Goal: Task Accomplishment & Management: Use online tool/utility

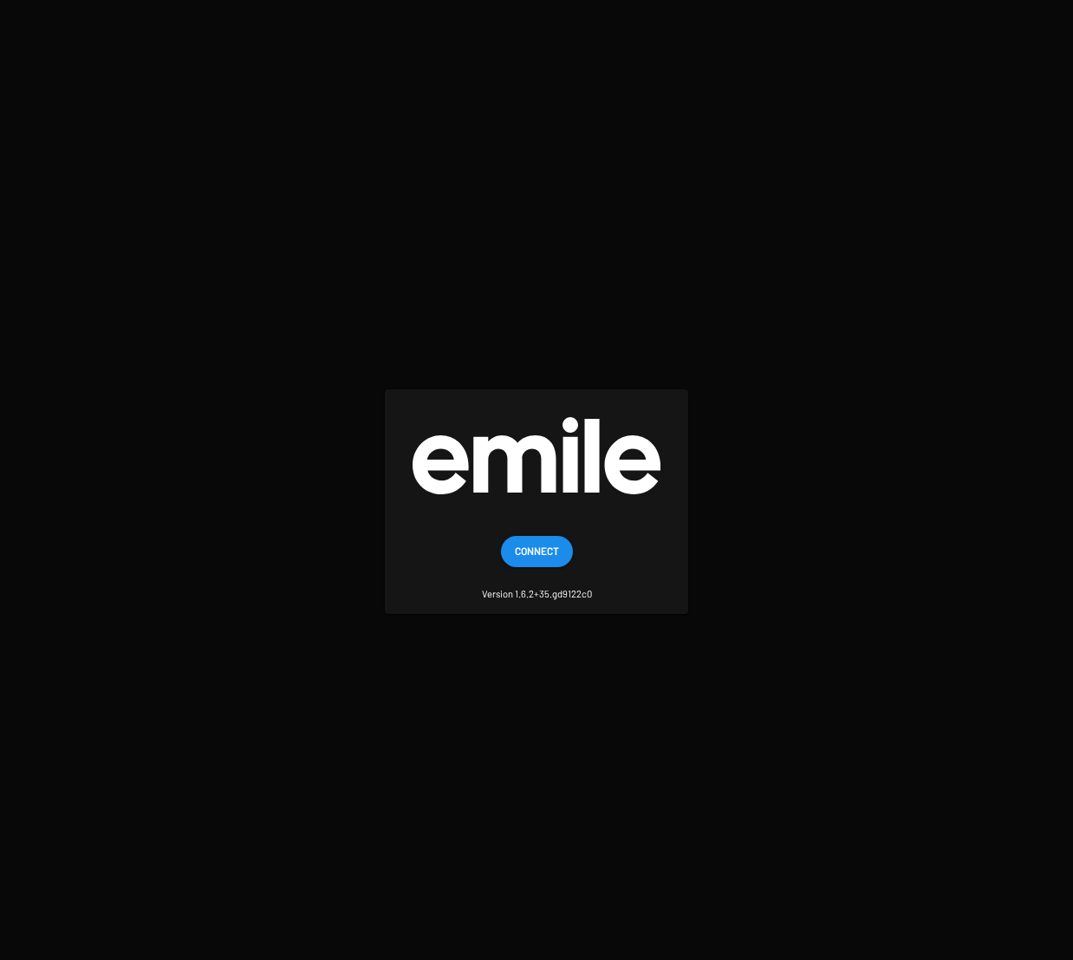
click at [544, 538] on span "Connect" at bounding box center [537, 550] width 44 height 31
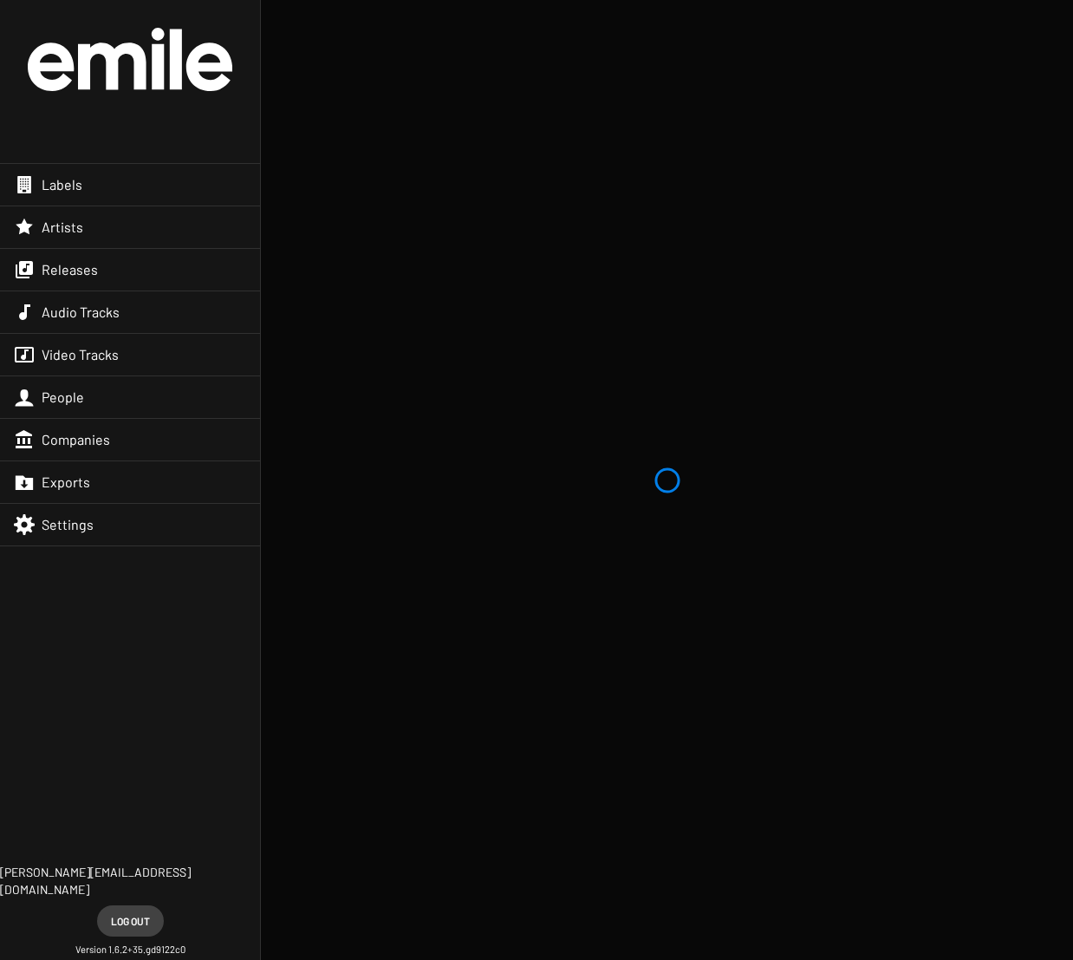
click at [100, 270] on div "Releases" at bounding box center [130, 270] width 260 height 42
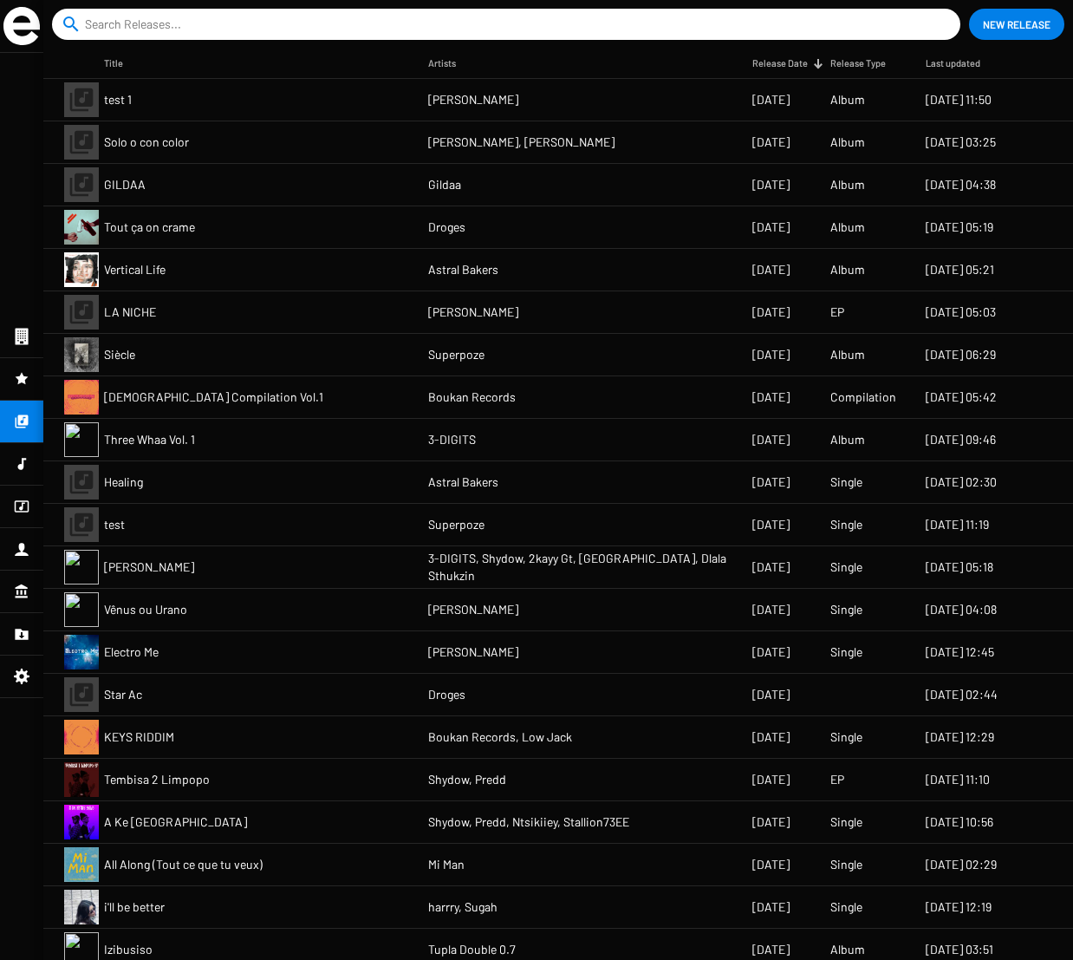
click at [285, 226] on mat-cell "Tout ça on crame" at bounding box center [266, 227] width 324 height 42
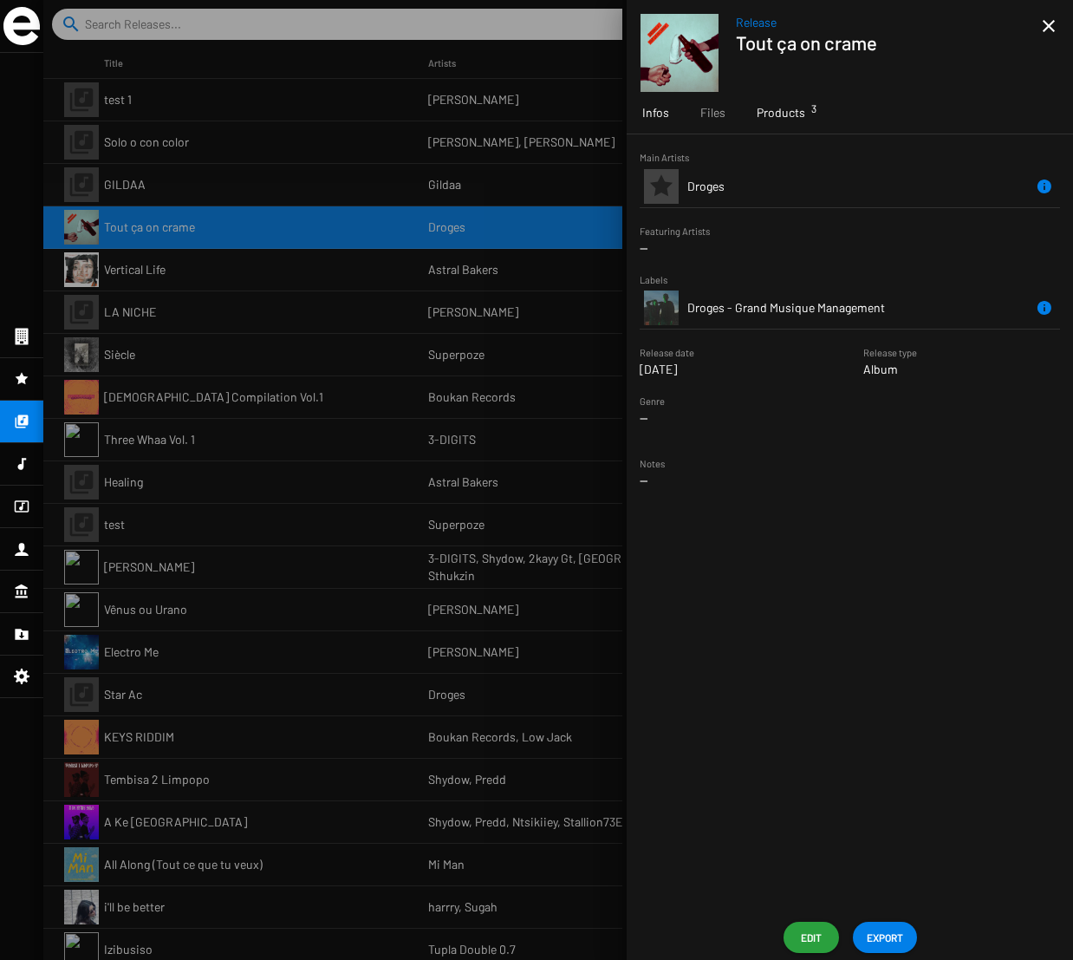
click at [791, 116] on span "Products 3" at bounding box center [781, 112] width 49 height 17
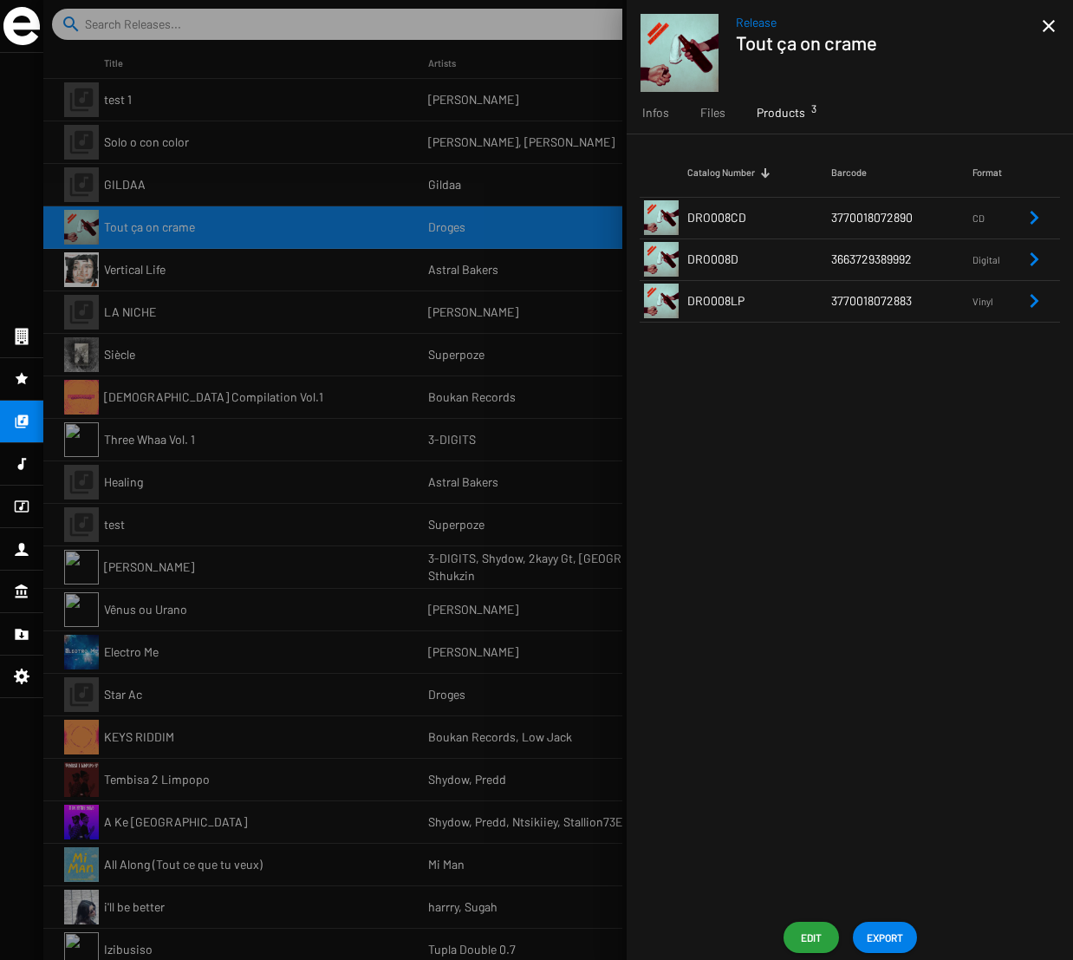
click at [751, 216] on td "DRO008CD" at bounding box center [759, 218] width 144 height 42
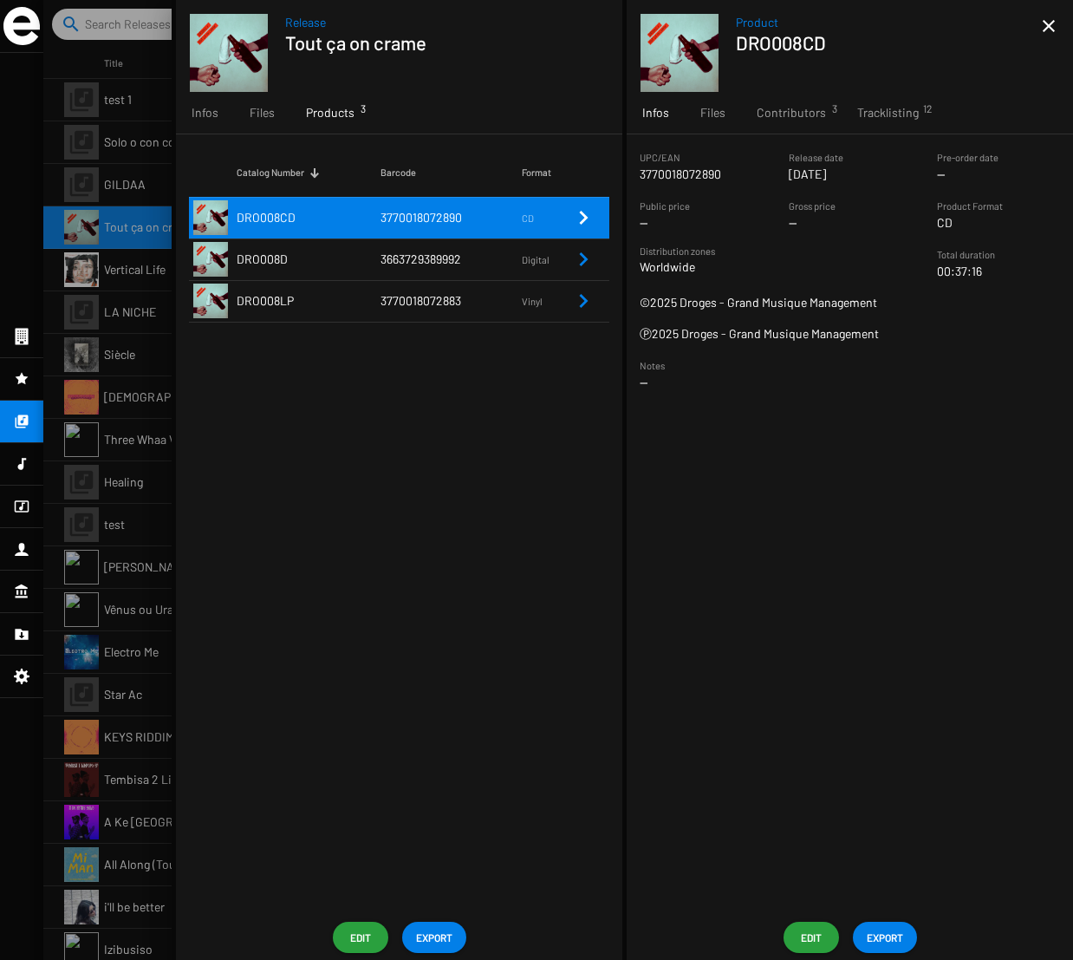
click at [884, 933] on span "EXPORT" at bounding box center [885, 936] width 36 height 31
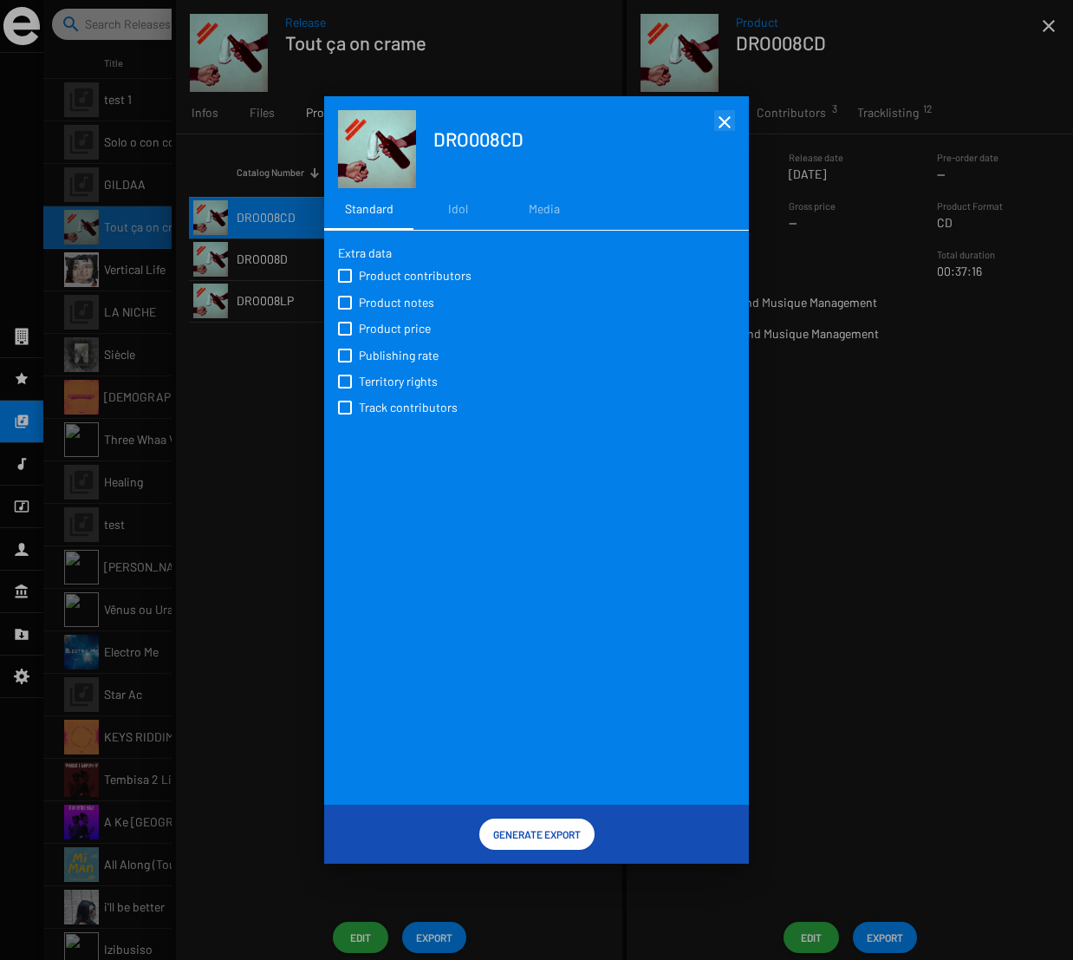
click at [729, 122] on mat-icon "close" at bounding box center [724, 122] width 21 height 21
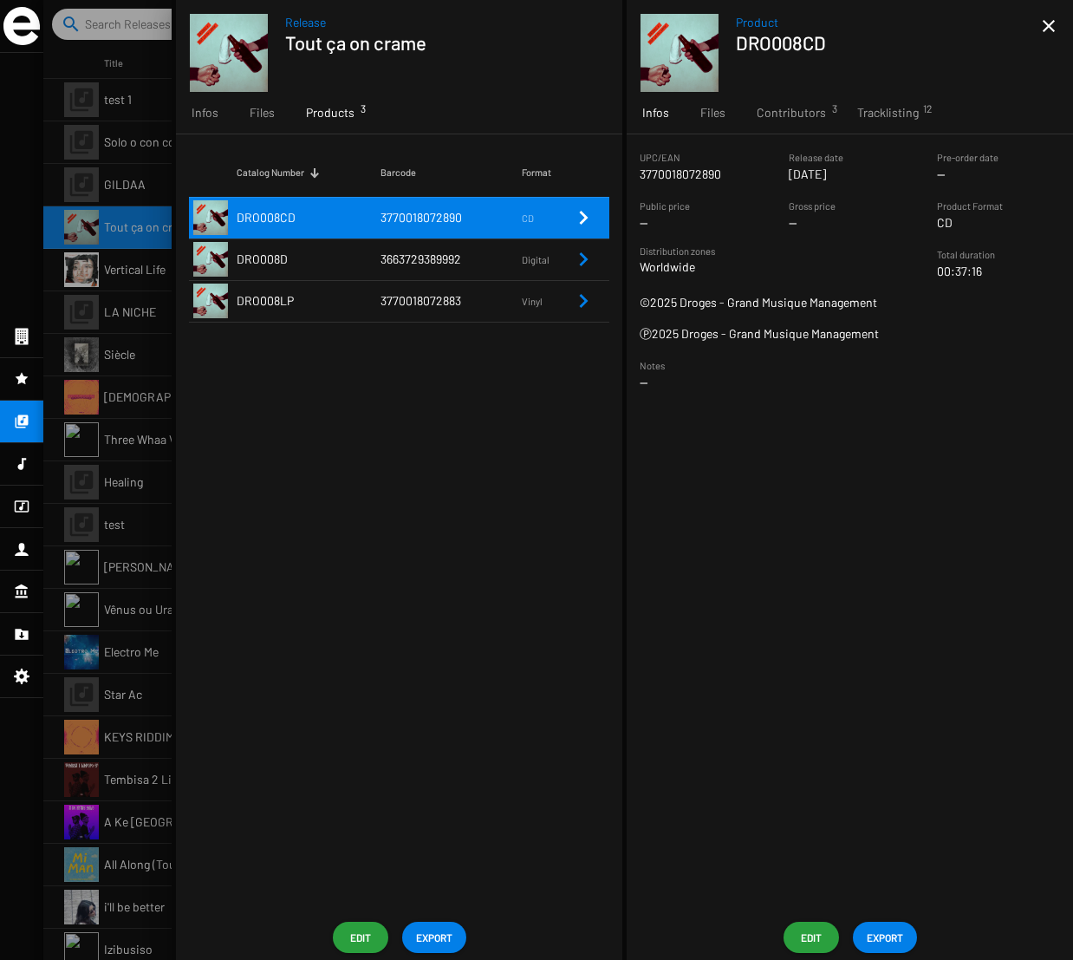
click at [301, 257] on td "DRO008D" at bounding box center [309, 259] width 144 height 42
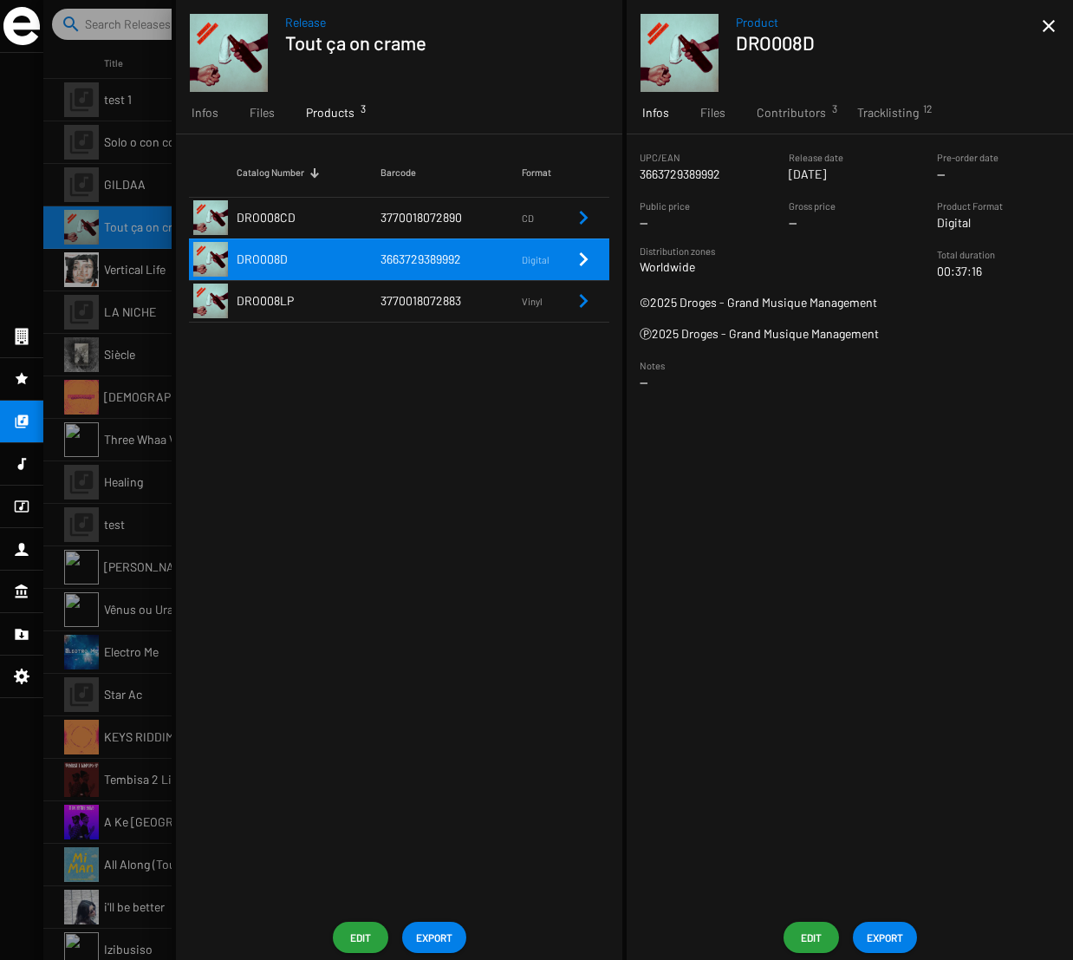
click at [897, 934] on span "EXPORT" at bounding box center [885, 936] width 36 height 31
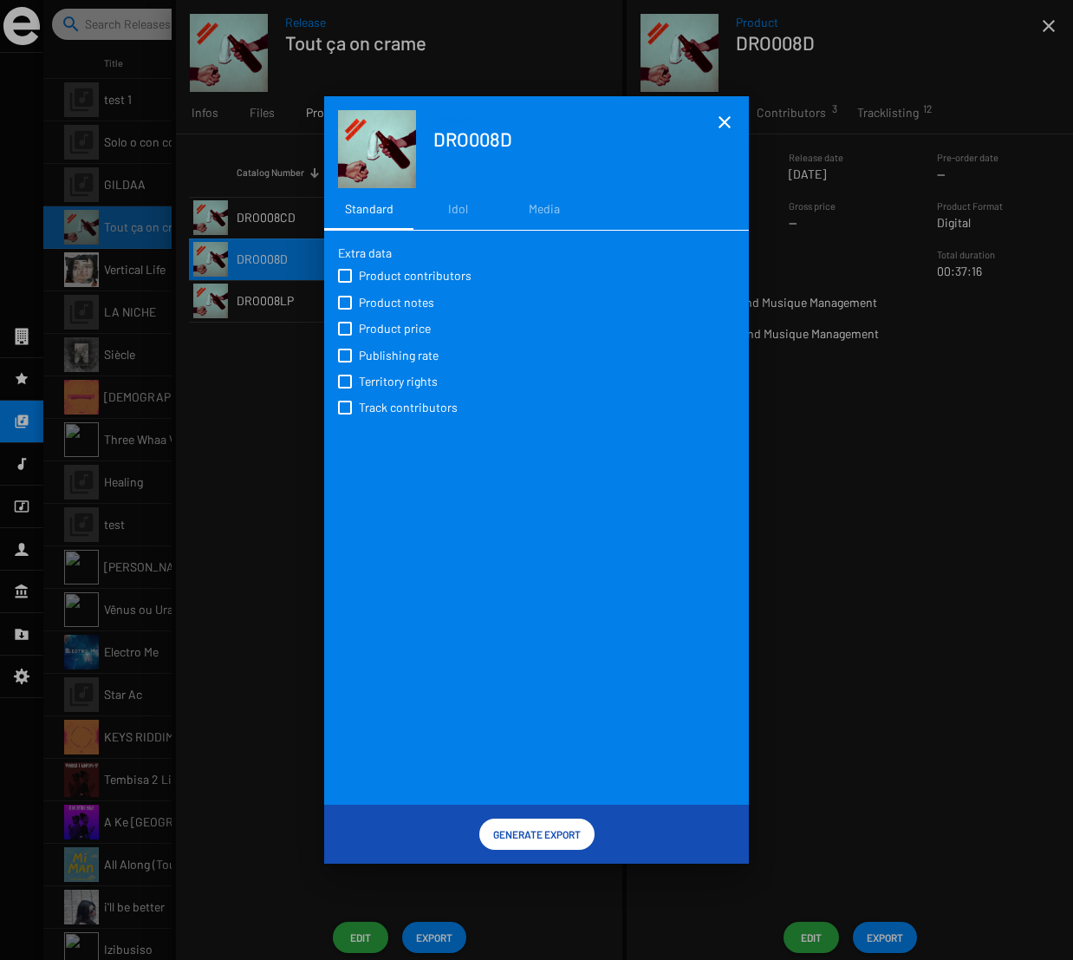
click at [888, 477] on div at bounding box center [536, 480] width 1073 height 960
click at [722, 116] on mat-icon "close" at bounding box center [724, 122] width 21 height 21
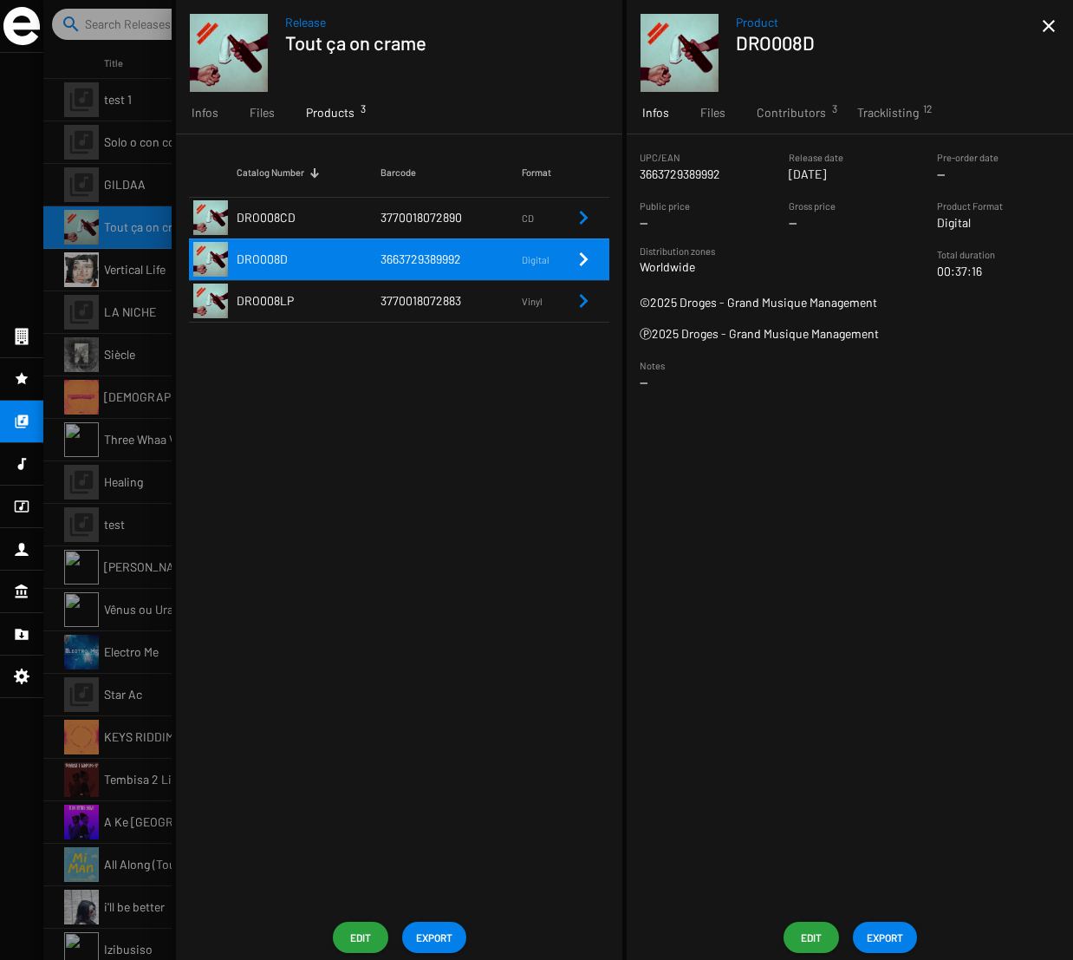
click at [303, 301] on td "DRO008LP" at bounding box center [309, 301] width 144 height 42
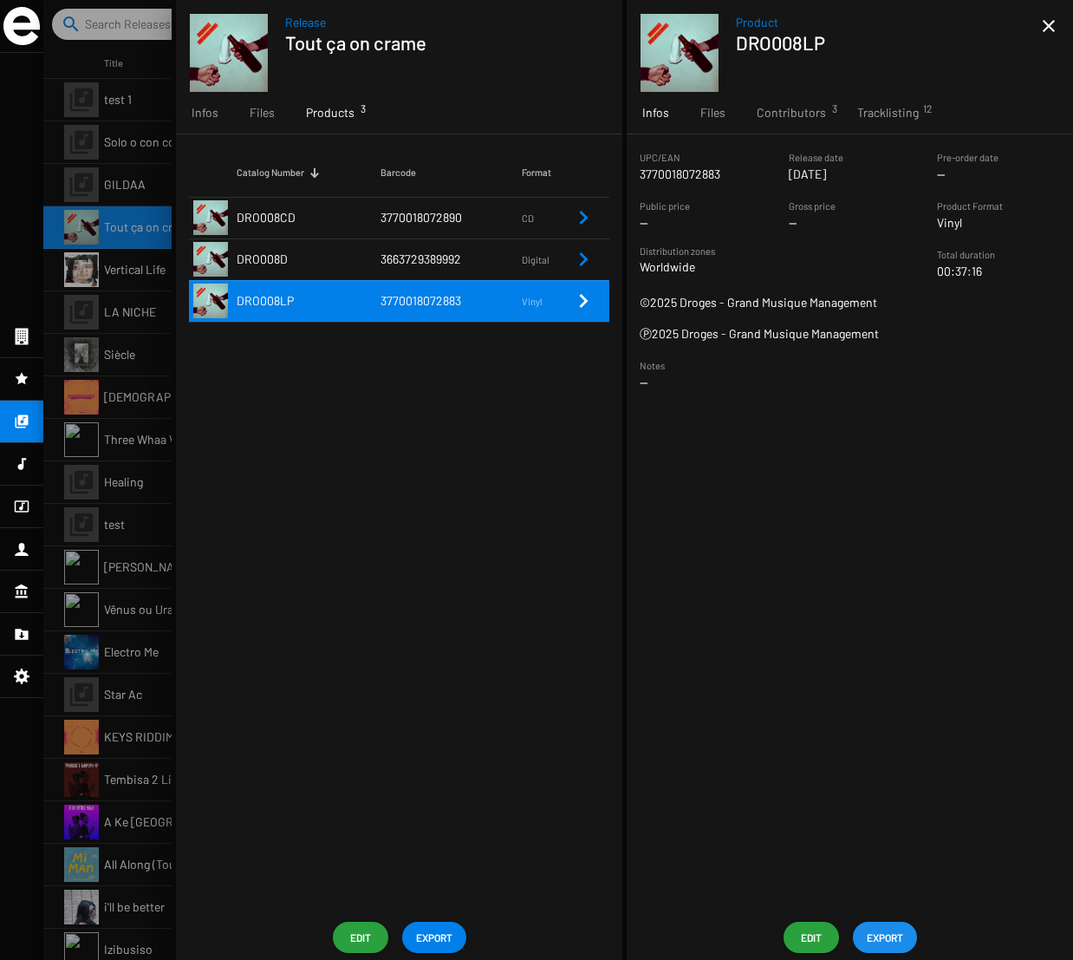
click at [896, 926] on span "EXPORT" at bounding box center [885, 936] width 36 height 31
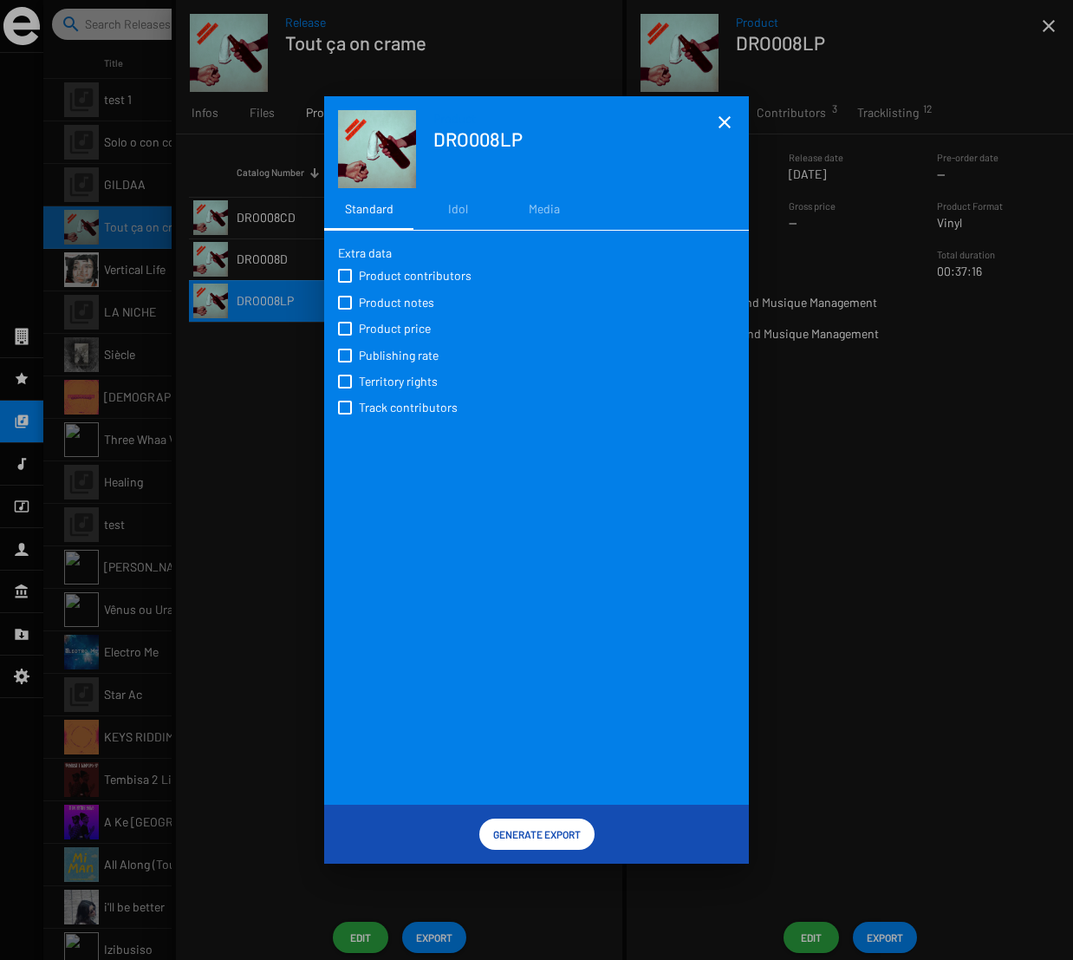
click at [723, 120] on mat-icon "close" at bounding box center [724, 122] width 21 height 21
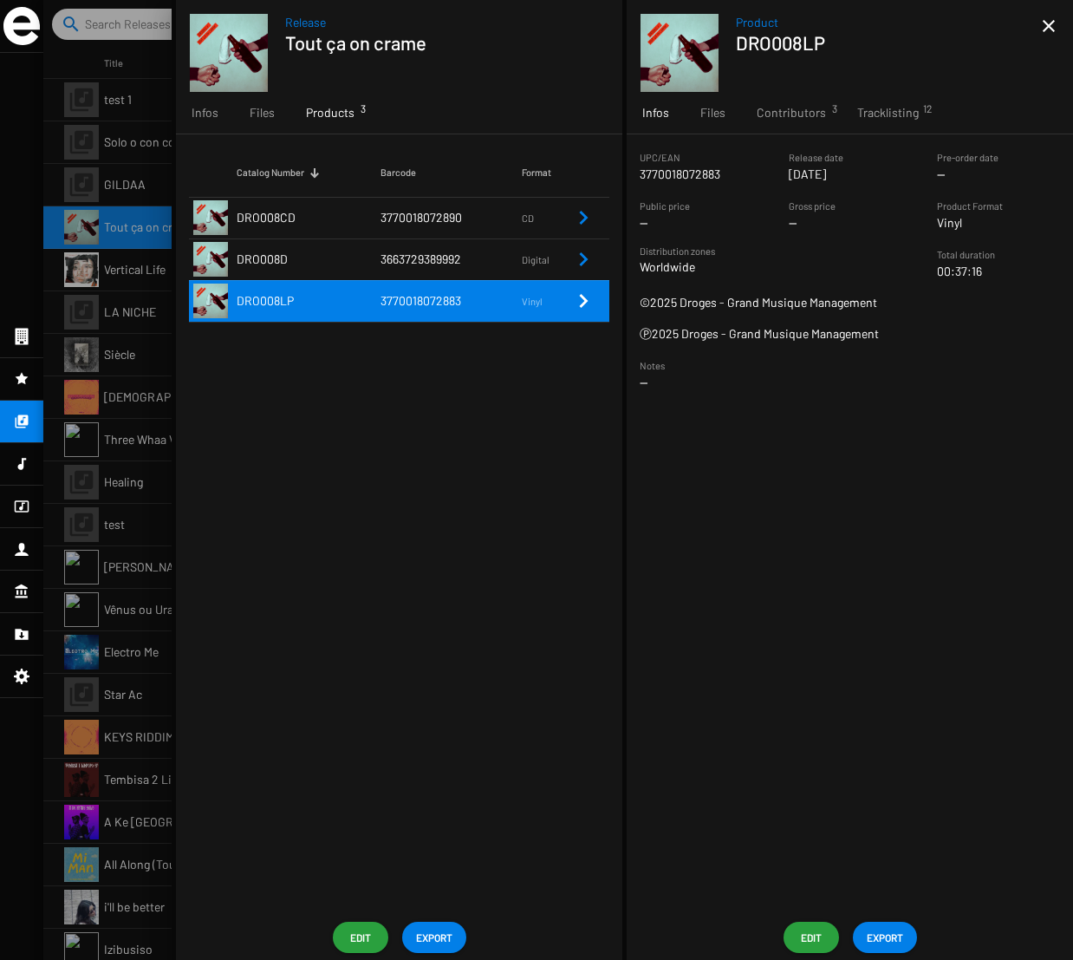
click at [366, 940] on span "Edit" at bounding box center [361, 936] width 28 height 31
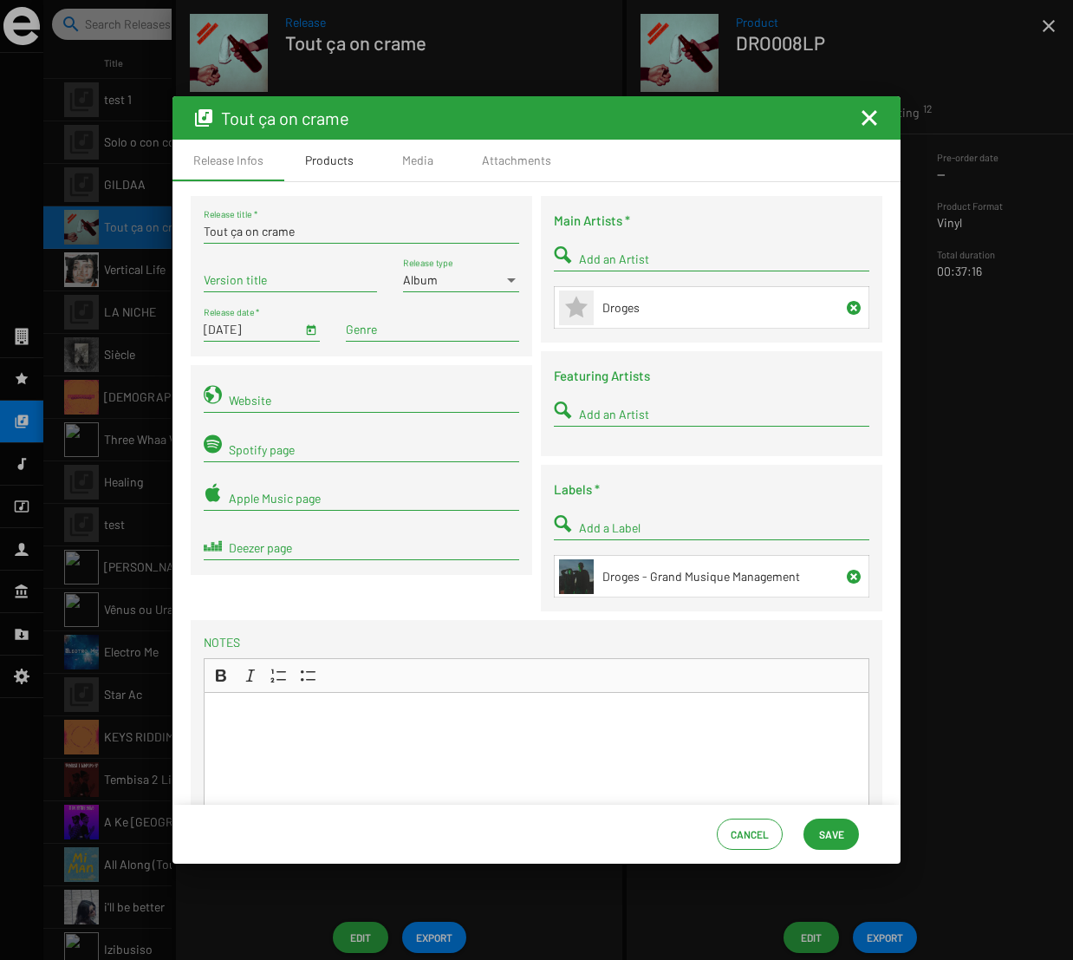
click at [337, 164] on div "Products" at bounding box center [329, 160] width 49 height 17
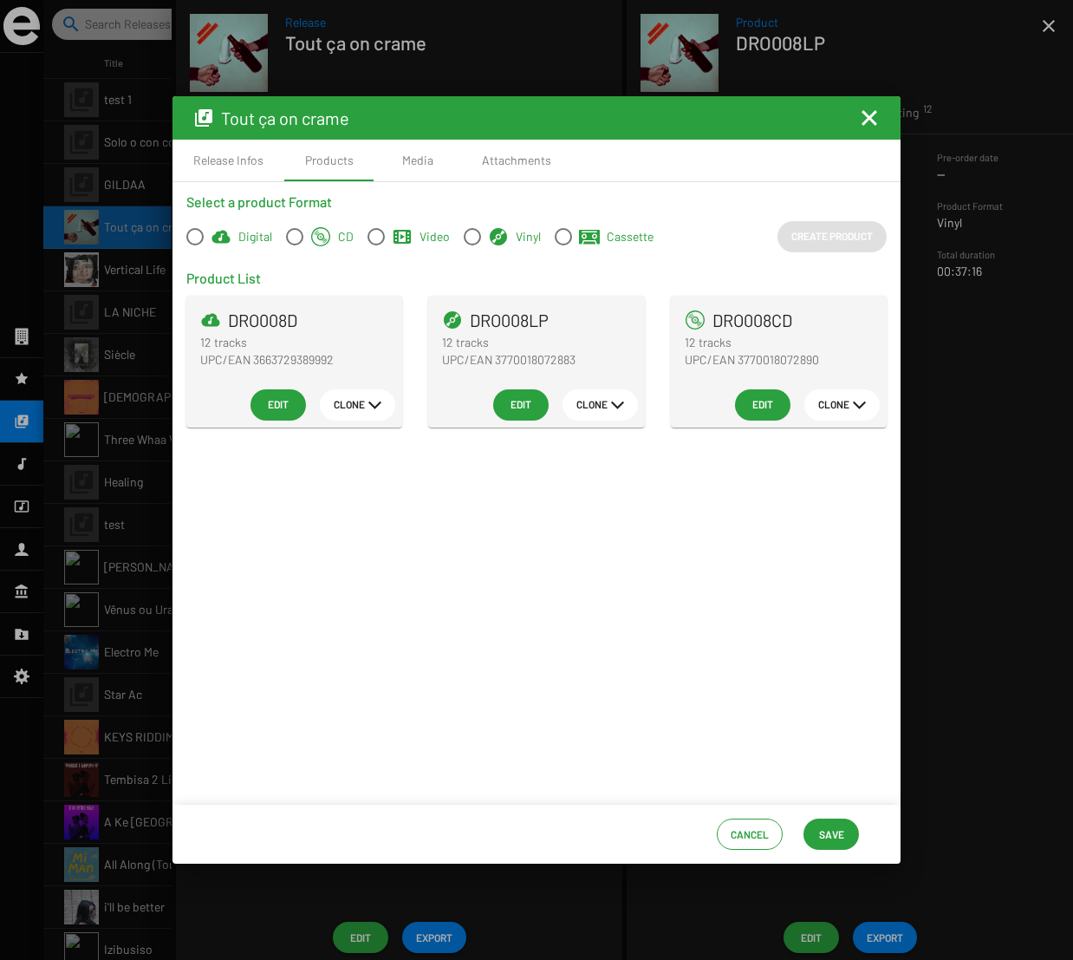
click at [869, 116] on mat-icon "Fermer la fenêtre" at bounding box center [869, 117] width 21 height 21
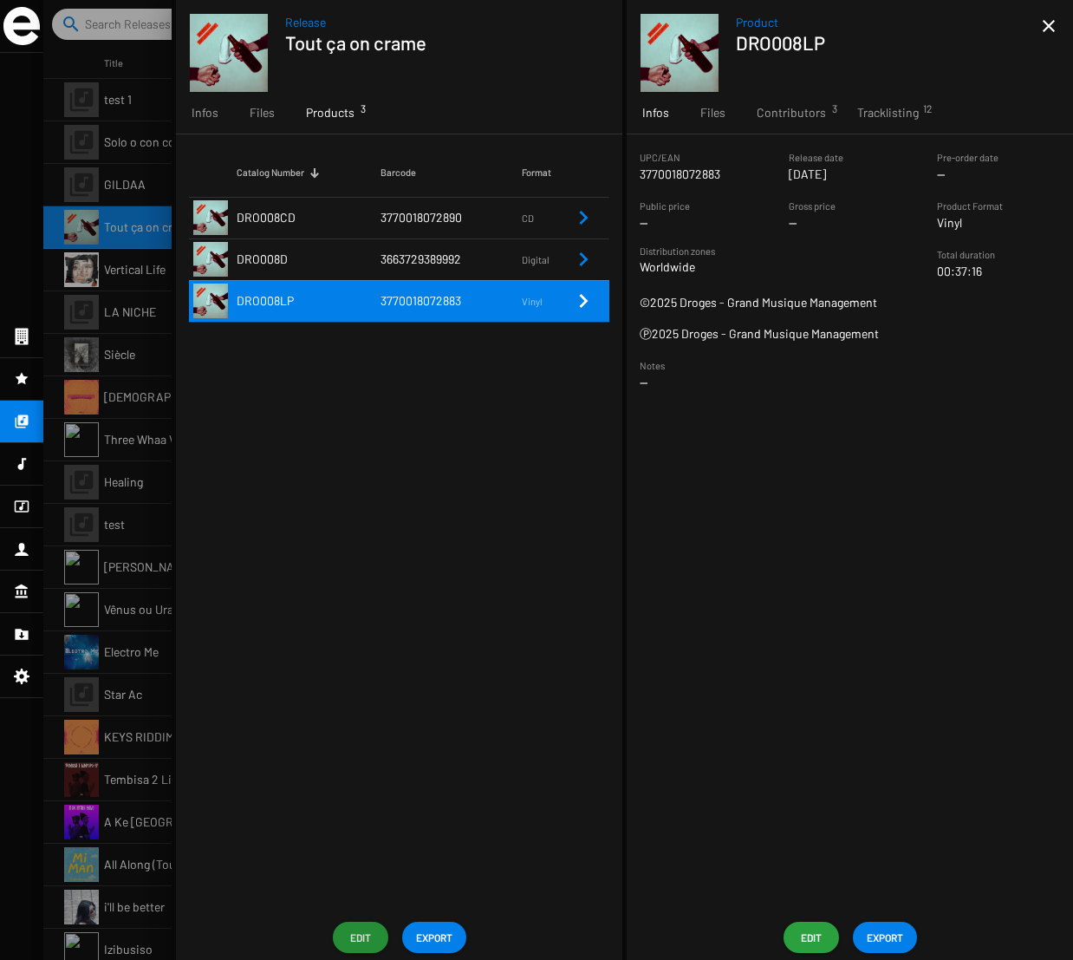
click at [21, 506] on icon at bounding box center [22, 506] width 15 height 12
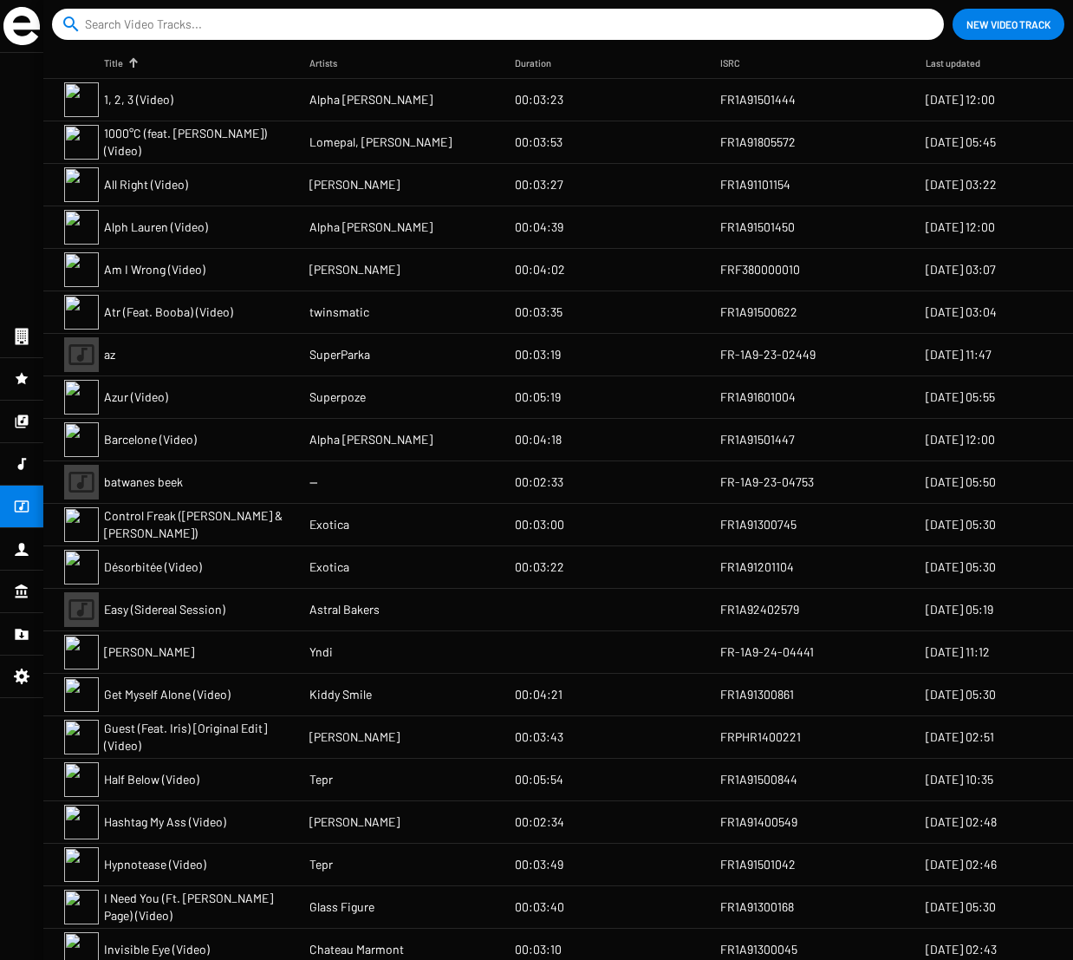
click at [228, 229] on mat-cell "Alph Lauren (Video)" at bounding box center [206, 227] width 205 height 42
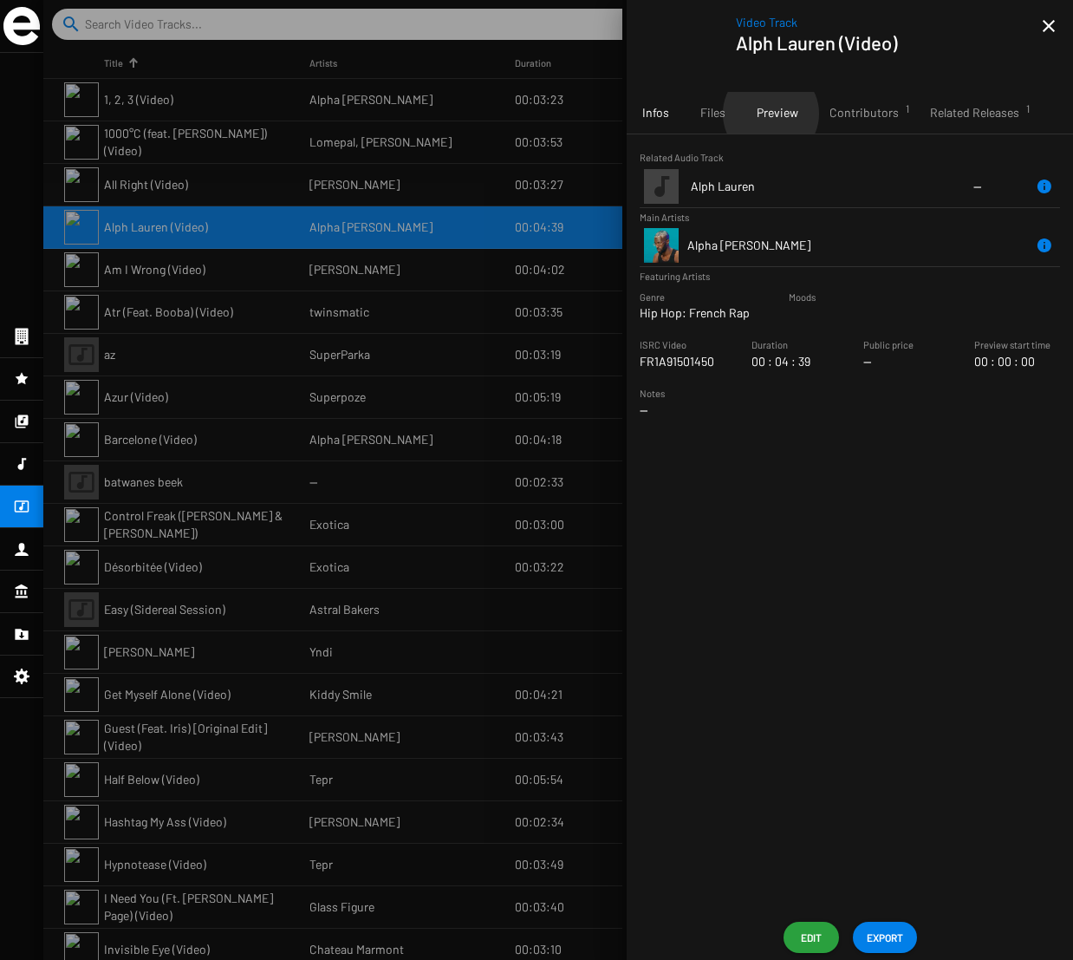
click at [770, 114] on span "Preview" at bounding box center [778, 112] width 42 height 17
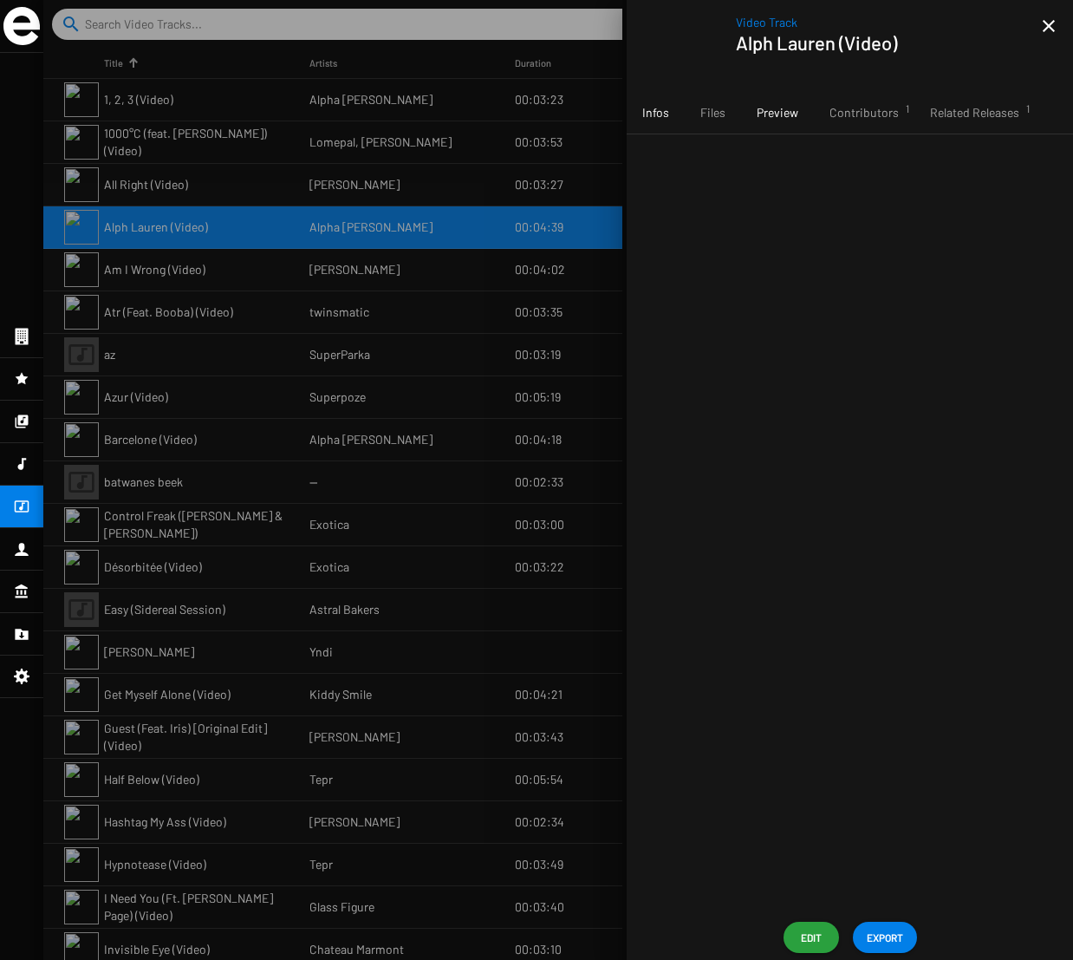
click at [650, 110] on span "Infos" at bounding box center [655, 112] width 27 height 17
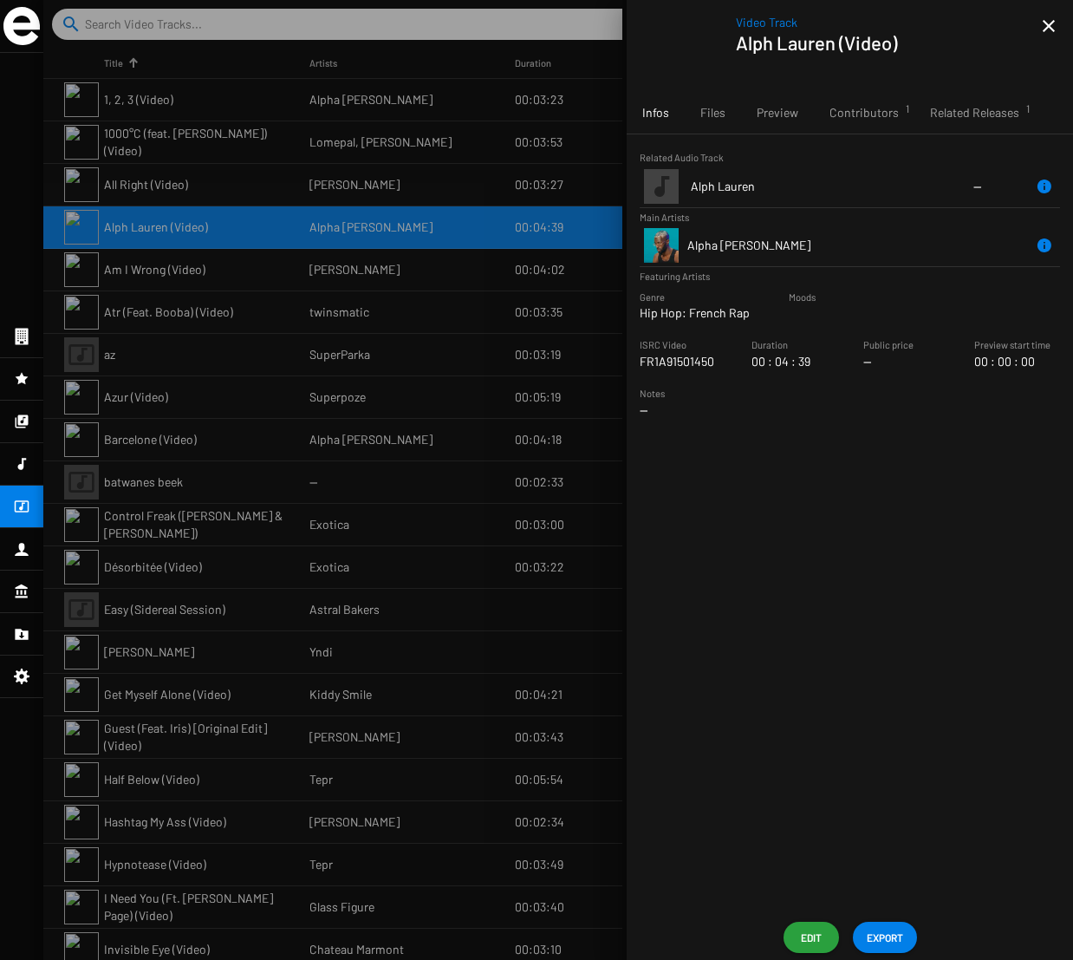
click at [1049, 23] on mat-icon "close" at bounding box center [1048, 26] width 21 height 21
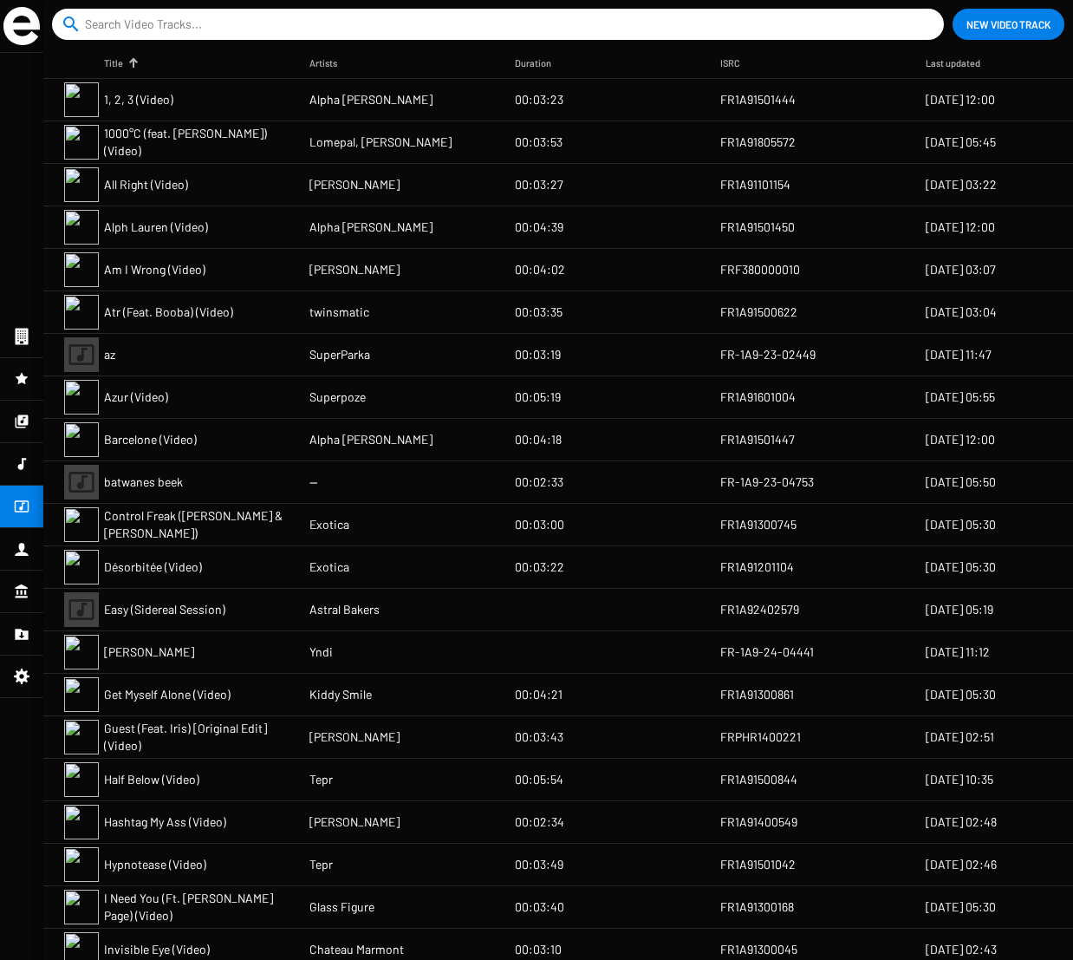
click at [25, 461] on icon at bounding box center [22, 463] width 16 height 21
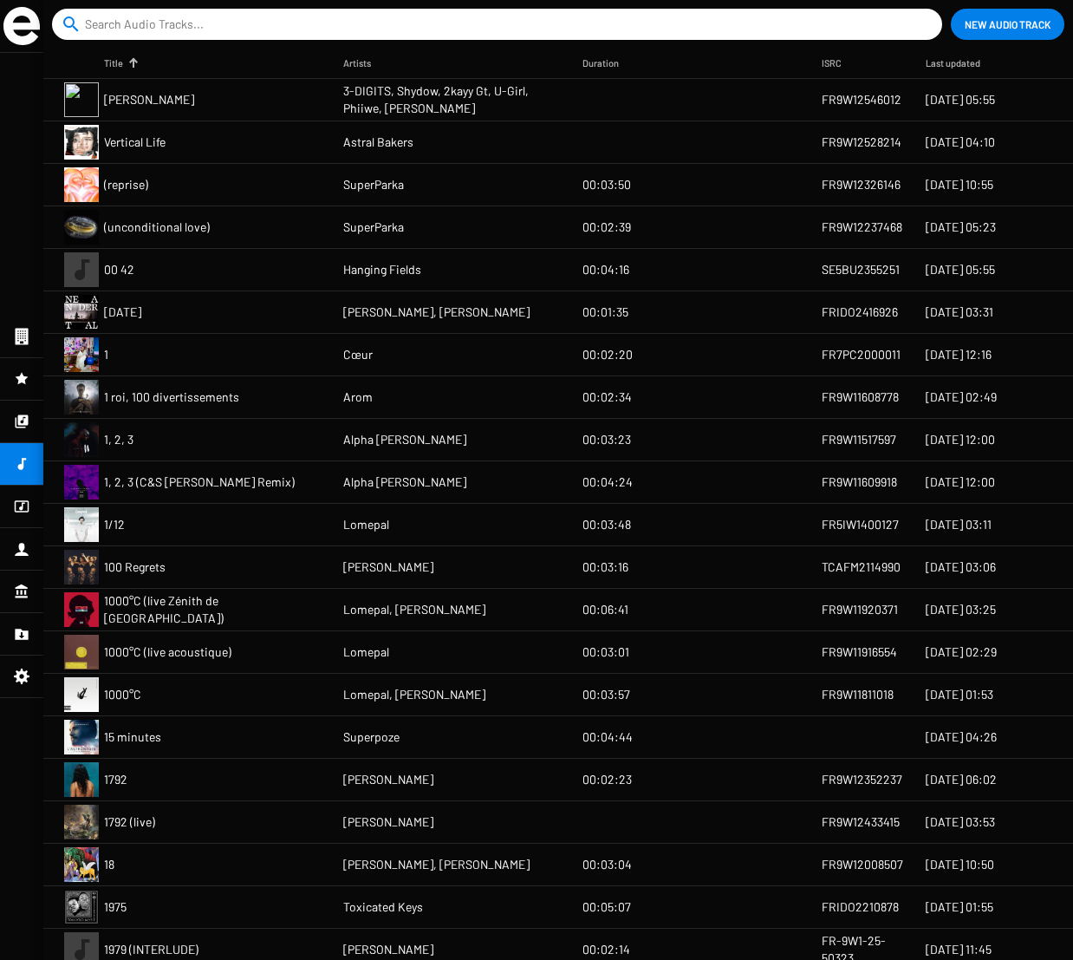
click at [283, 187] on mat-cell "(reprise)" at bounding box center [223, 185] width 239 height 42
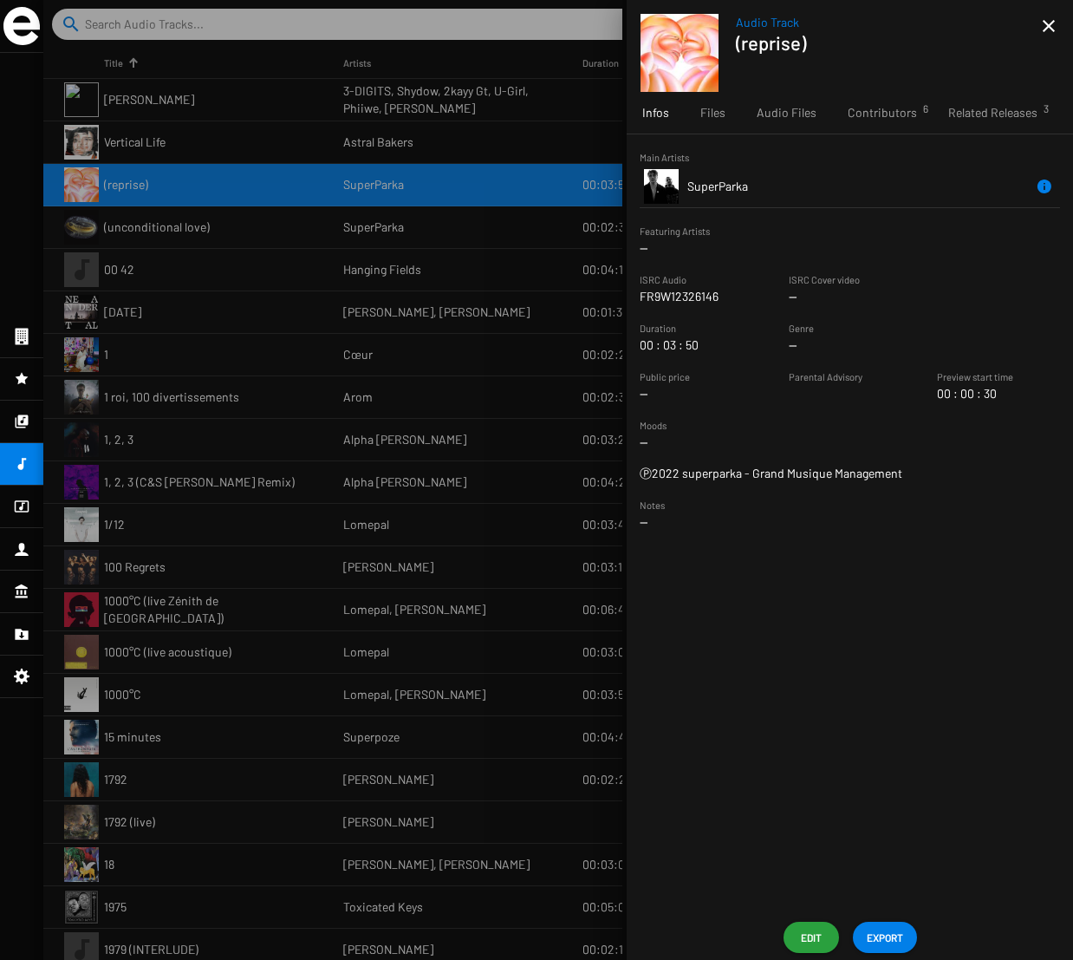
click at [23, 420] on icon at bounding box center [22, 420] width 13 height 13
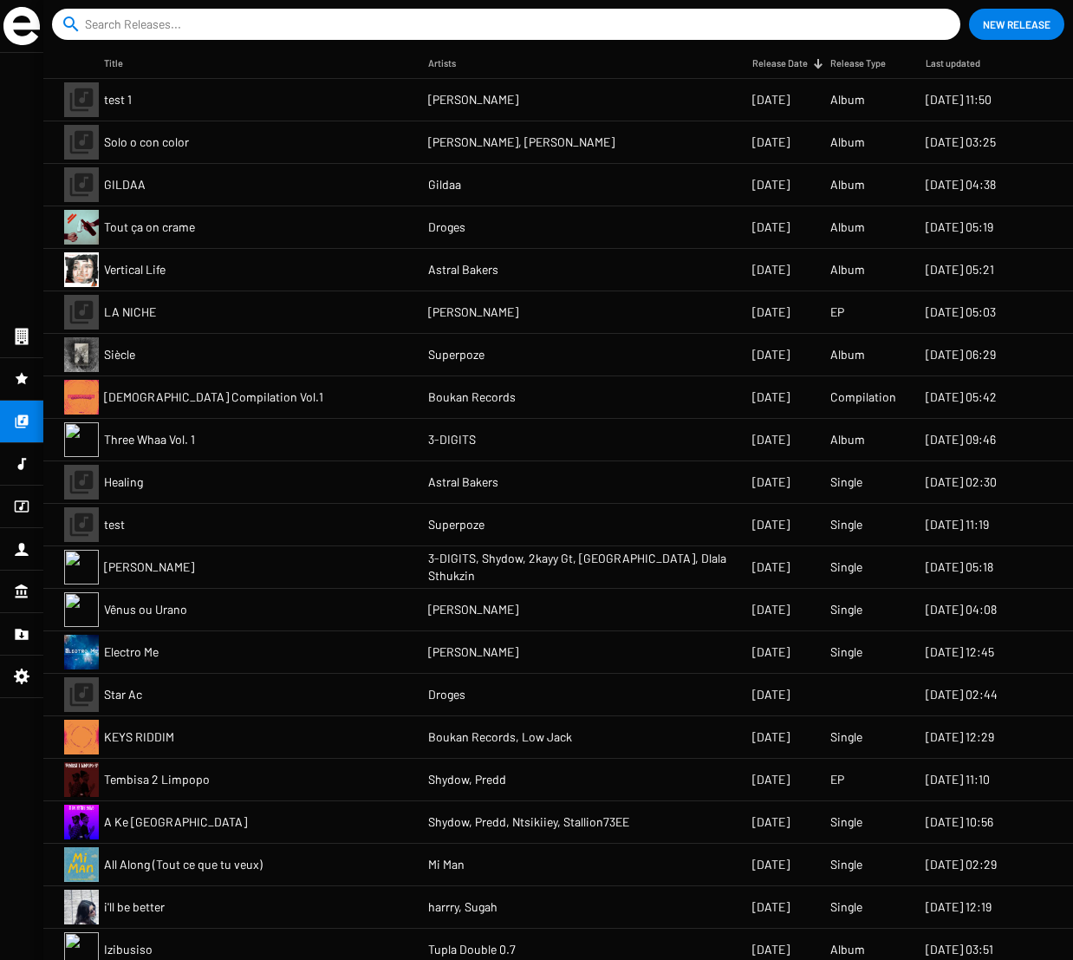
click at [269, 318] on mat-cell "LA NICHE" at bounding box center [266, 312] width 324 height 42
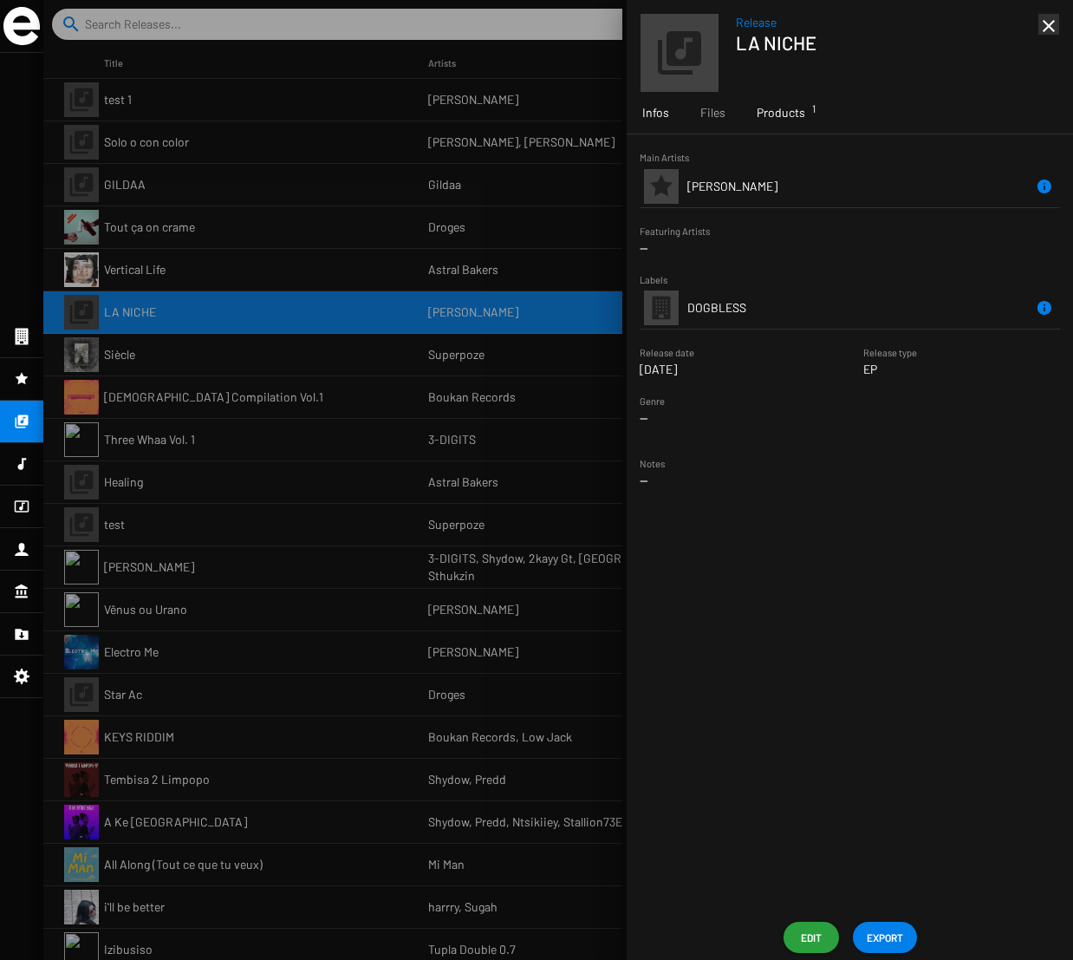
click at [784, 116] on span "Products 1" at bounding box center [781, 112] width 49 height 17
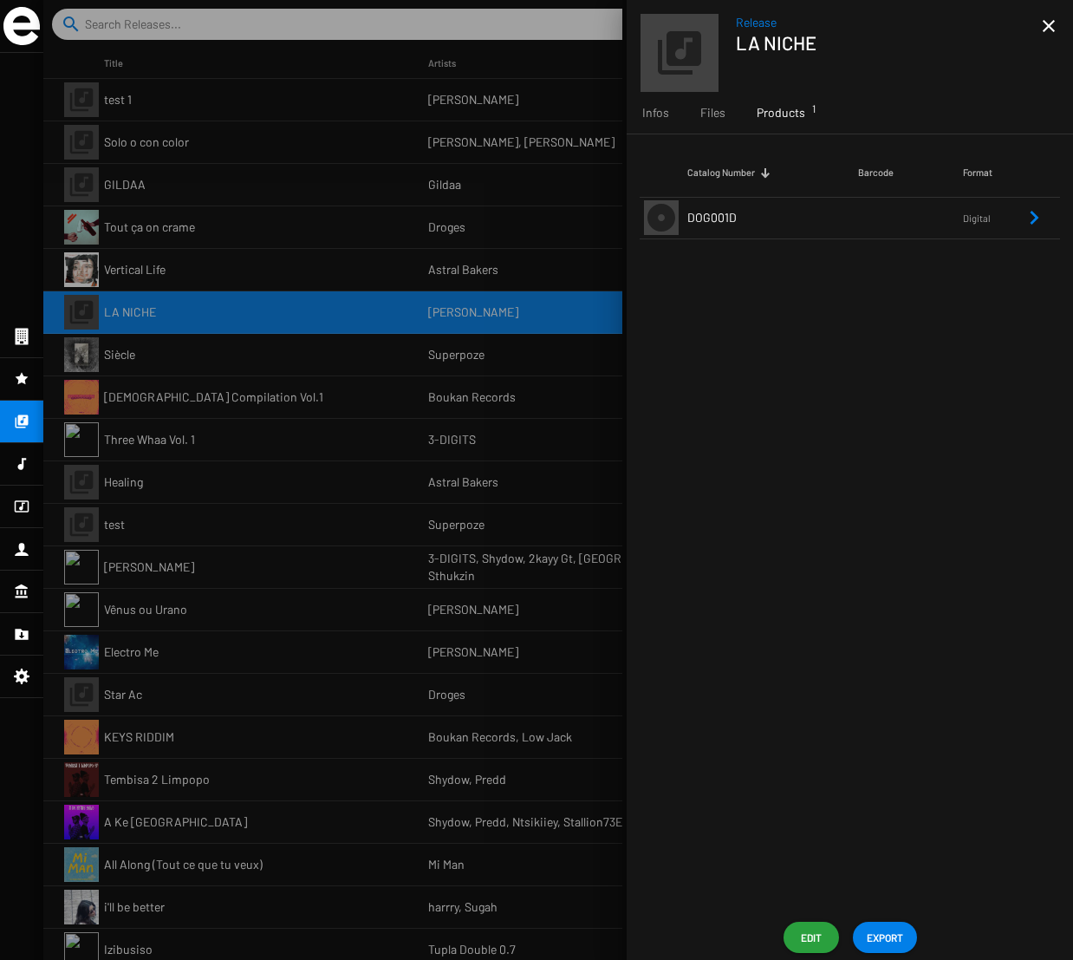
click at [174, 250] on div at bounding box center [558, 480] width 1030 height 960
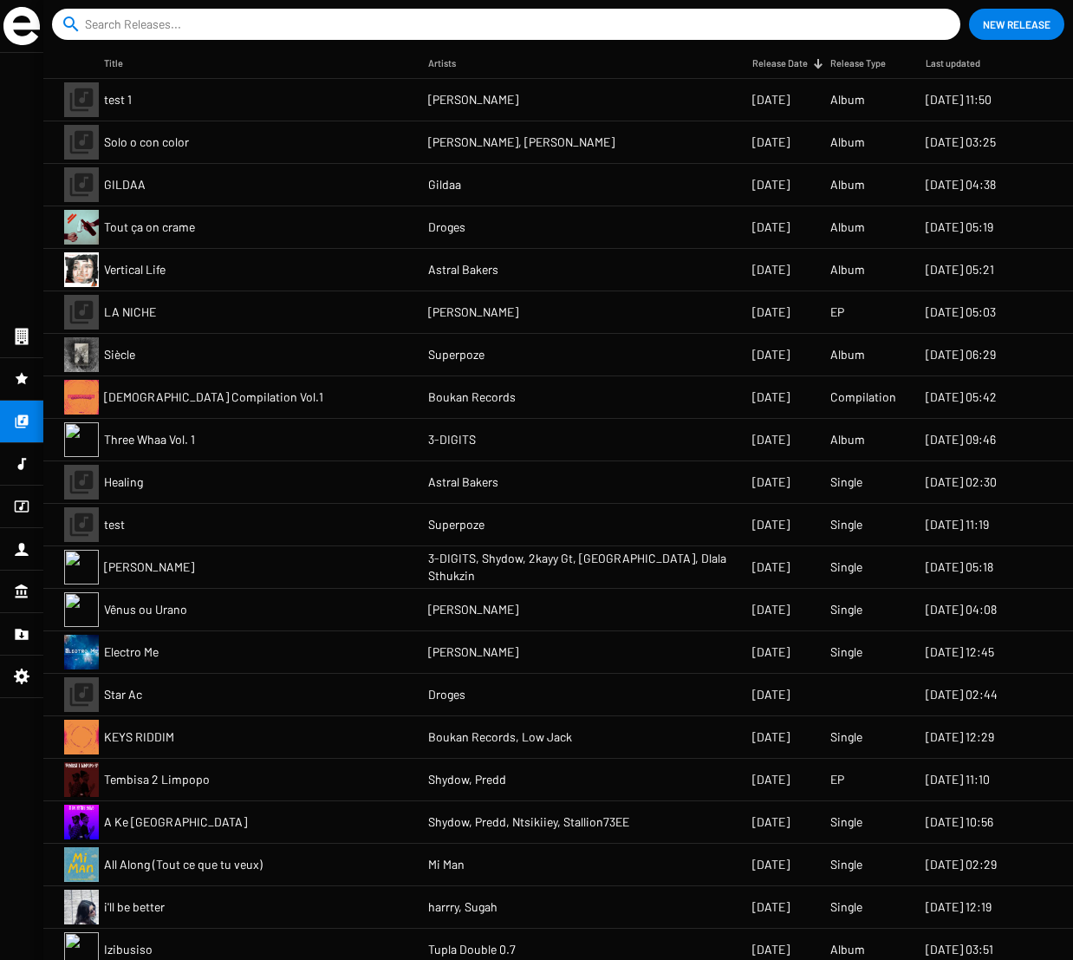
click at [198, 224] on mat-cell "Tout ça on crame" at bounding box center [266, 227] width 324 height 42
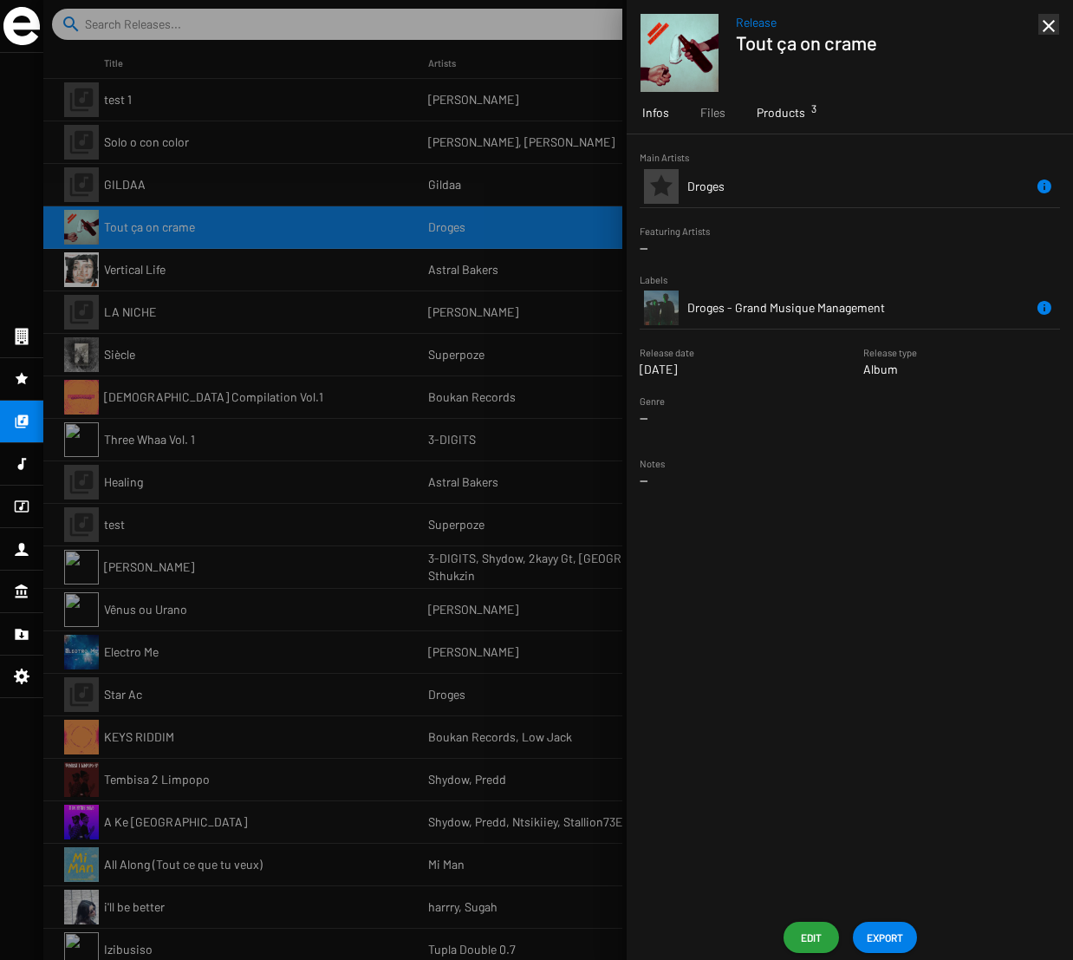
click at [774, 105] on span "Products 3" at bounding box center [781, 112] width 49 height 17
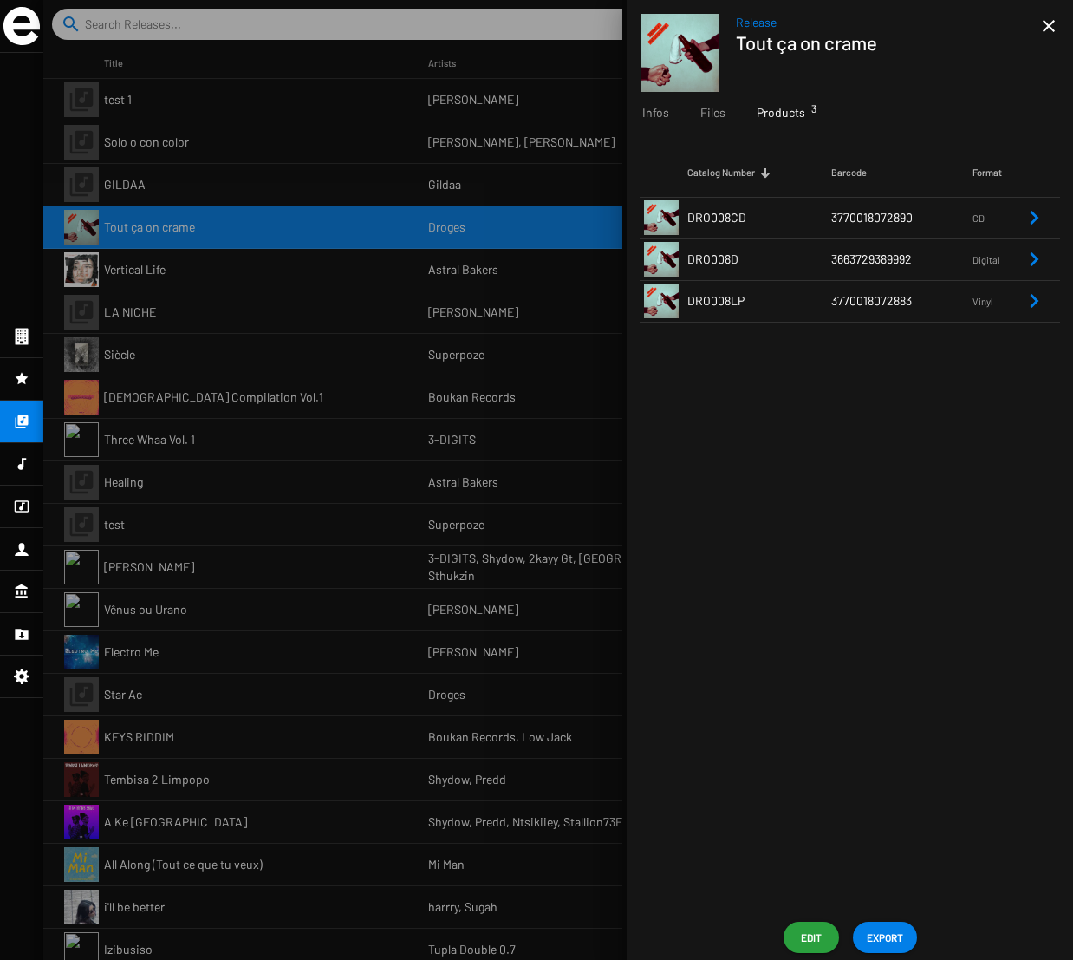
click at [742, 301] on span "DRO008LP" at bounding box center [715, 300] width 57 height 15
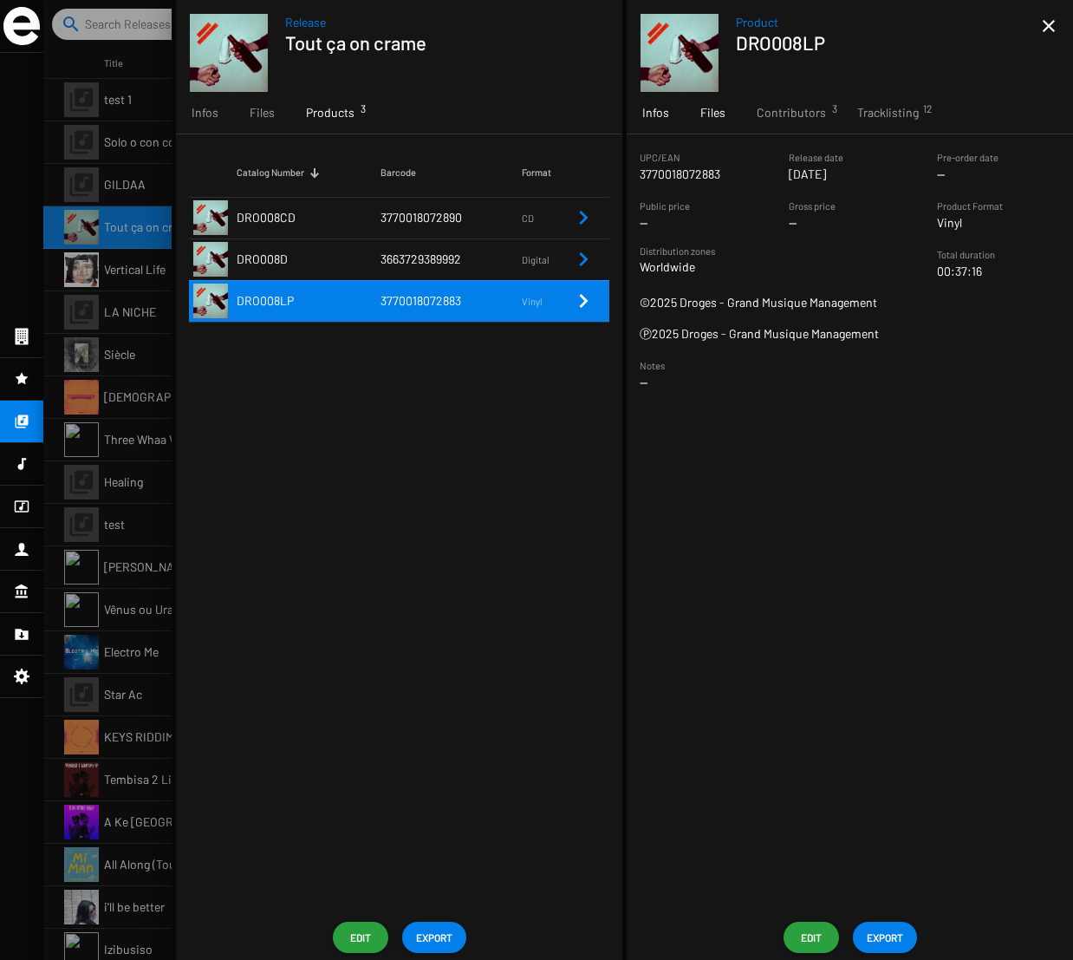
click at [710, 115] on span "Files" at bounding box center [712, 112] width 25 height 17
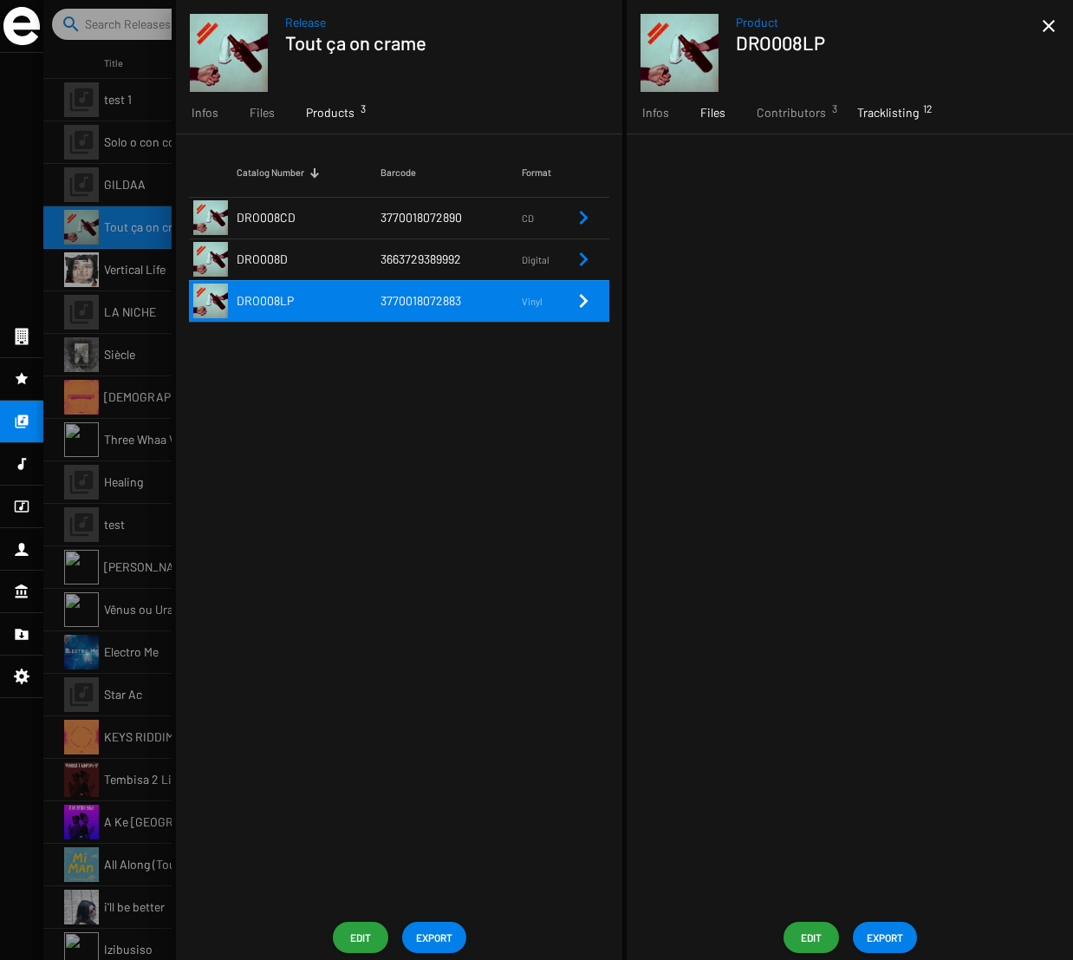
click at [916, 110] on div "Tracklisting 12" at bounding box center [888, 113] width 93 height 42
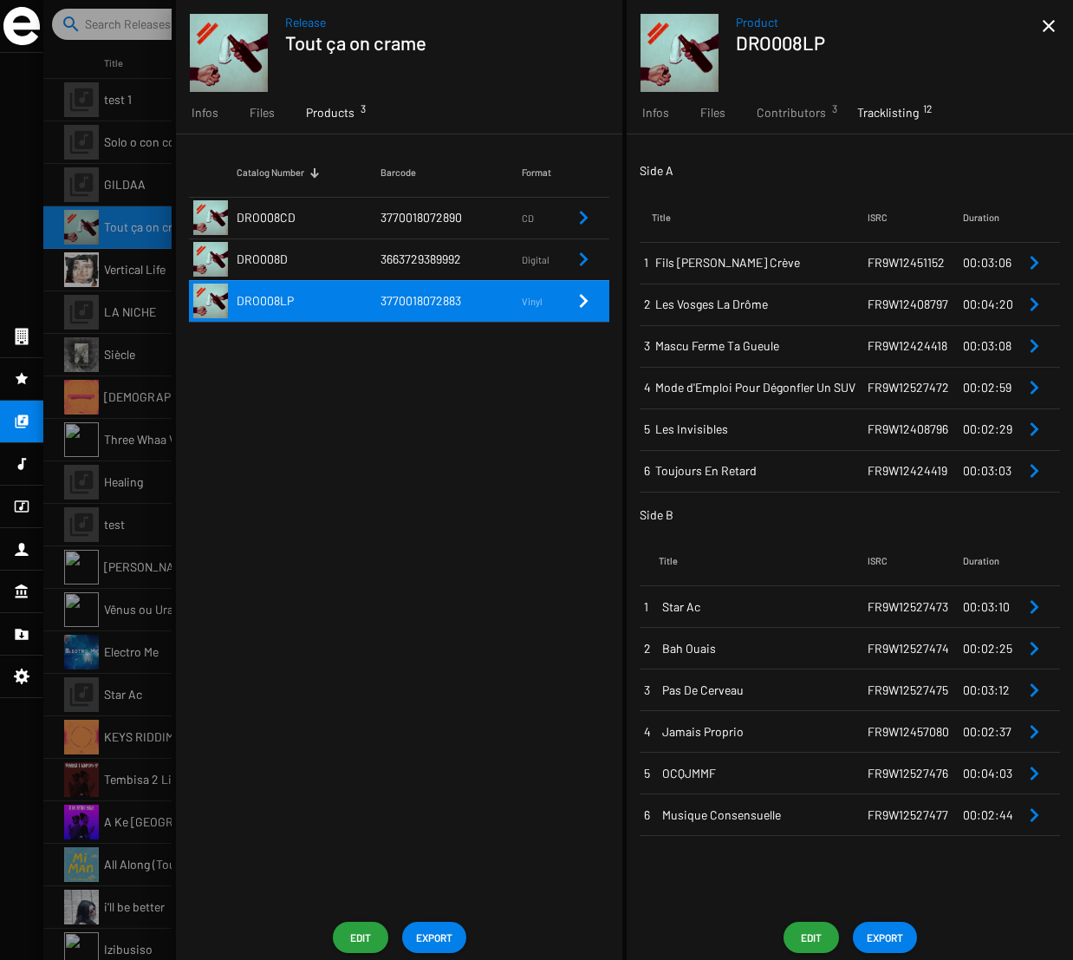
drag, startPoint x: 741, startPoint y: 44, endPoint x: 859, endPoint y: 45, distance: 117.9
click at [859, 45] on h1 "DRO008LP" at bounding box center [882, 42] width 292 height 23
copy h1 "DRO008LP"
